Goal: Task Accomplishment & Management: Use online tool/utility

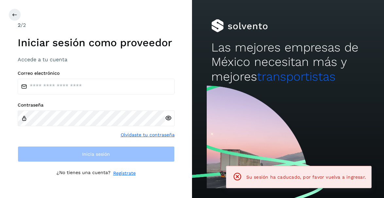
click at [128, 96] on div "Correo electrónico Contraseña Olvidaste tu contraseña Inicia sesión" at bounding box center [96, 115] width 157 height 91
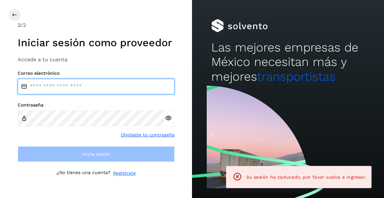
click at [122, 92] on input "email" at bounding box center [96, 87] width 157 height 16
type input "**********"
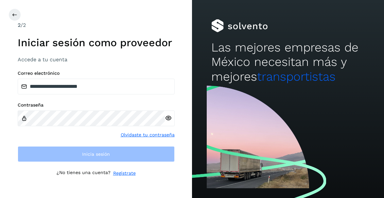
click at [167, 117] on icon at bounding box center [168, 118] width 7 height 7
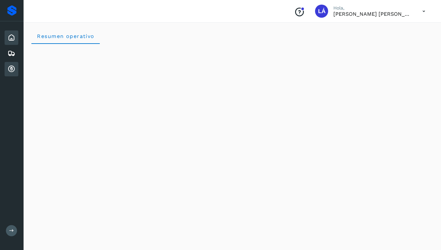
click at [13, 71] on icon at bounding box center [12, 69] width 8 height 8
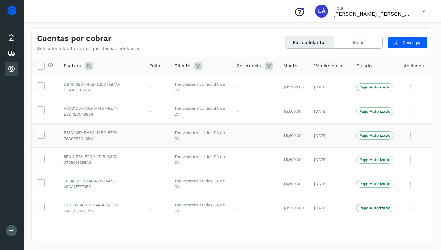
scroll to position [5, 0]
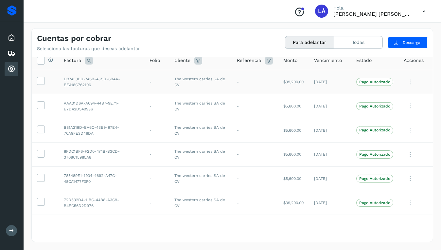
click at [40, 85] on td at bounding box center [45, 82] width 27 height 24
click at [42, 83] on icon at bounding box center [40, 80] width 7 height 7
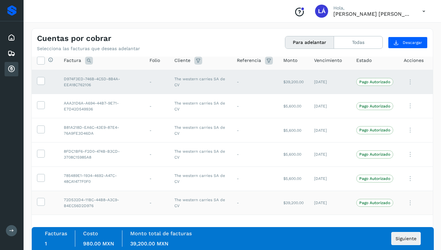
click at [41, 197] on td at bounding box center [45, 203] width 27 height 24
click at [41, 197] on icon at bounding box center [40, 201] width 7 height 7
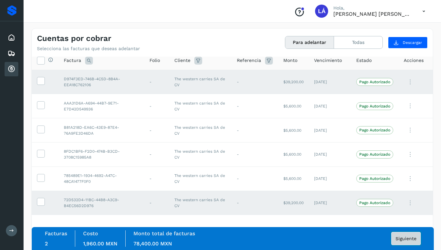
click at [384, 197] on span "Siguiente" at bounding box center [406, 238] width 21 height 5
